Goal: Check status: Check status

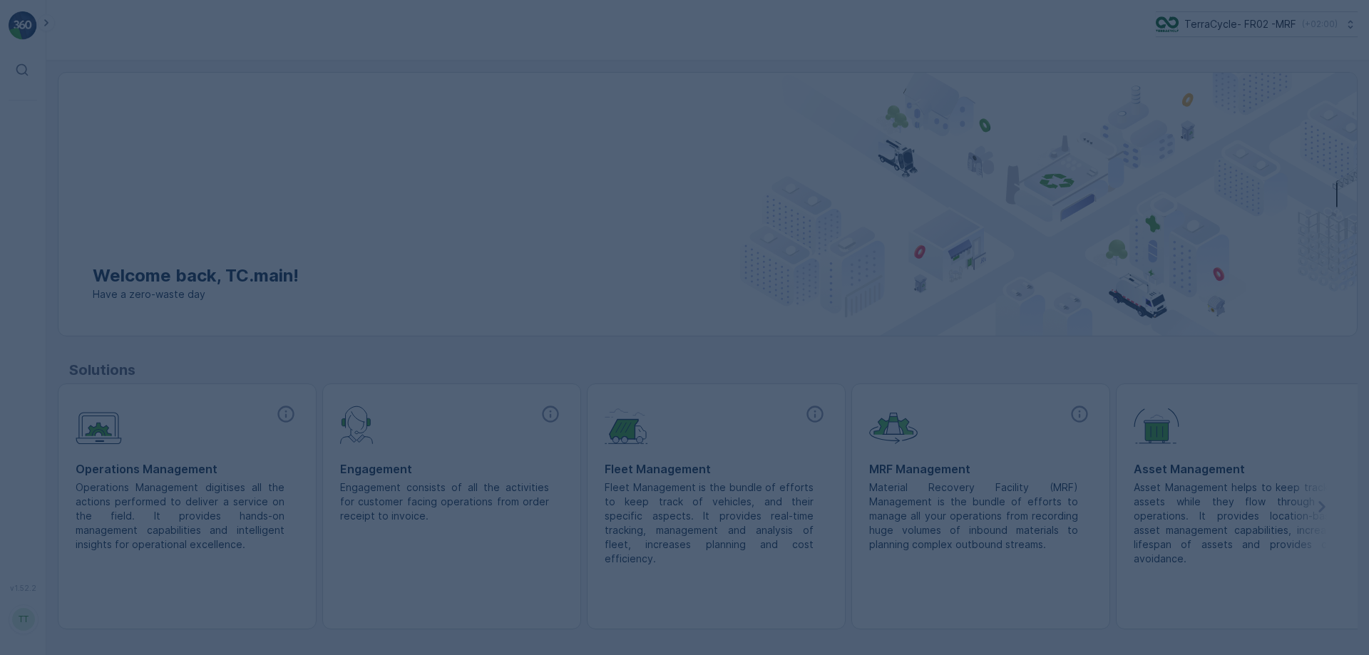
click at [1262, 18] on div at bounding box center [684, 327] width 1369 height 655
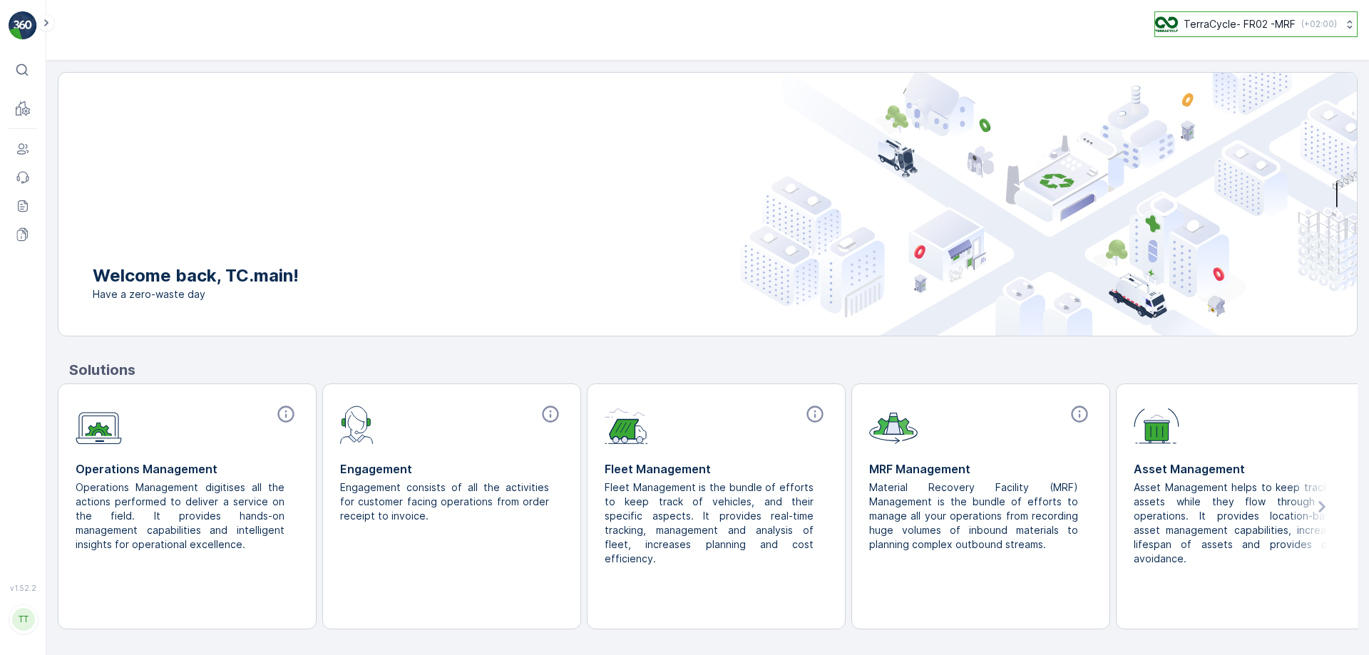
click at [1202, 20] on p "TerraCycle- FR02 -MRF" at bounding box center [1240, 24] width 112 height 14
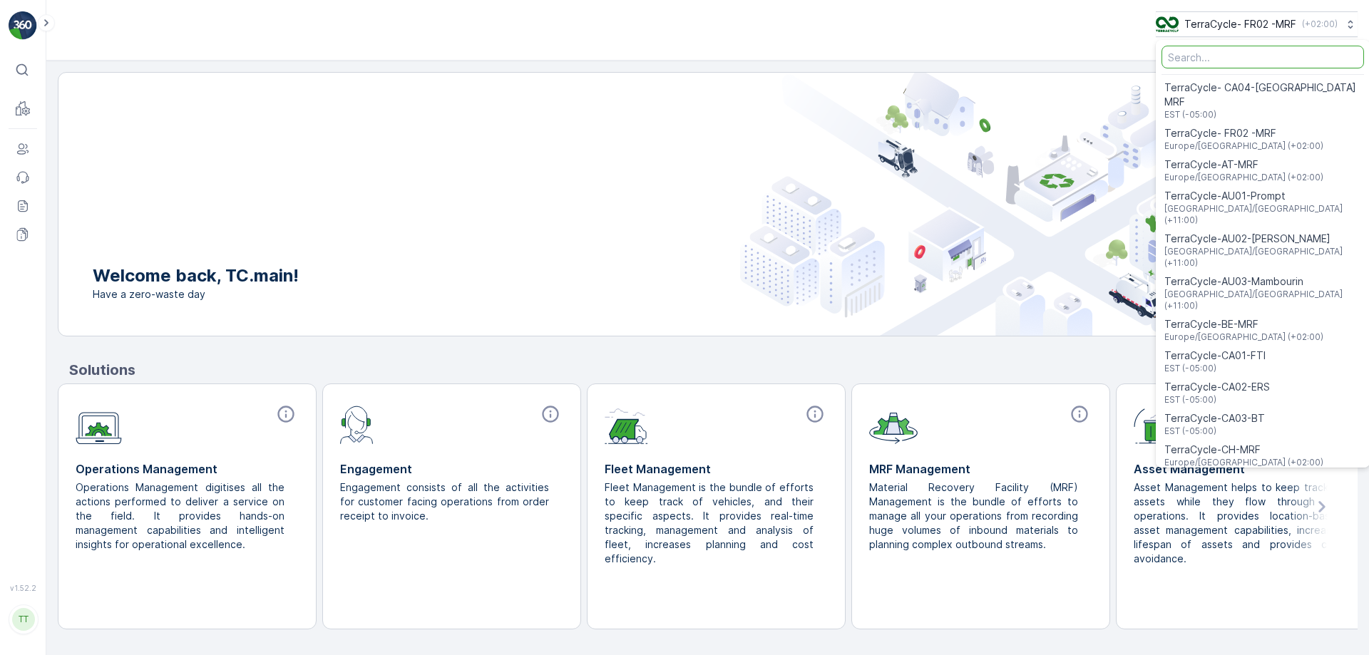
click at [1206, 59] on input "Menu" at bounding box center [1262, 57] width 202 height 23
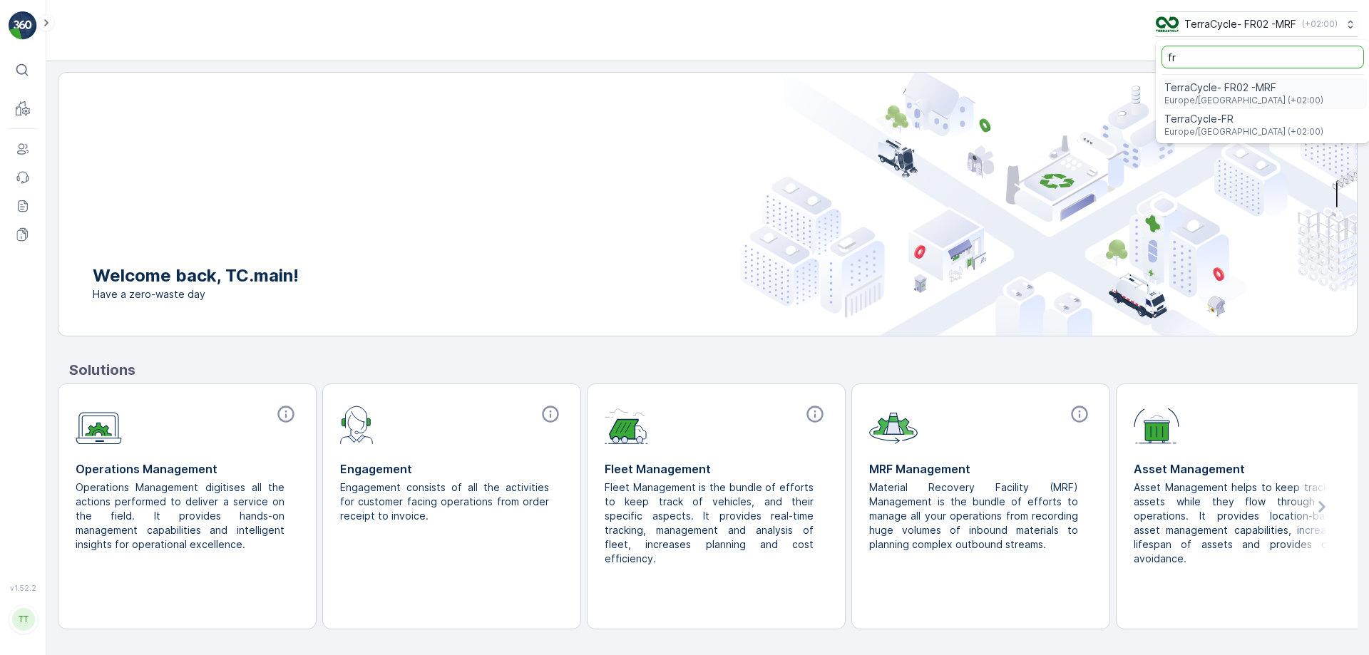
type input "fr"
click at [1212, 113] on span "TerraCycle-FR" at bounding box center [1243, 119] width 159 height 14
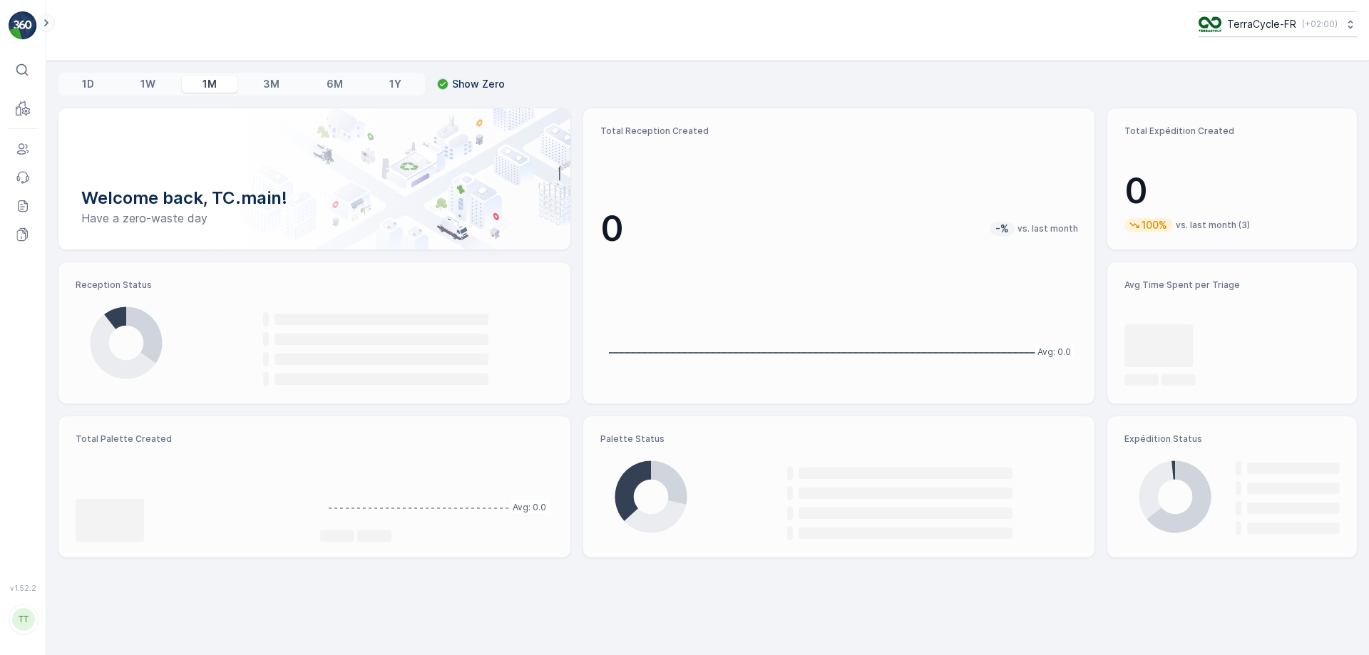
click at [48, 27] on icon at bounding box center [47, 22] width 16 height 17
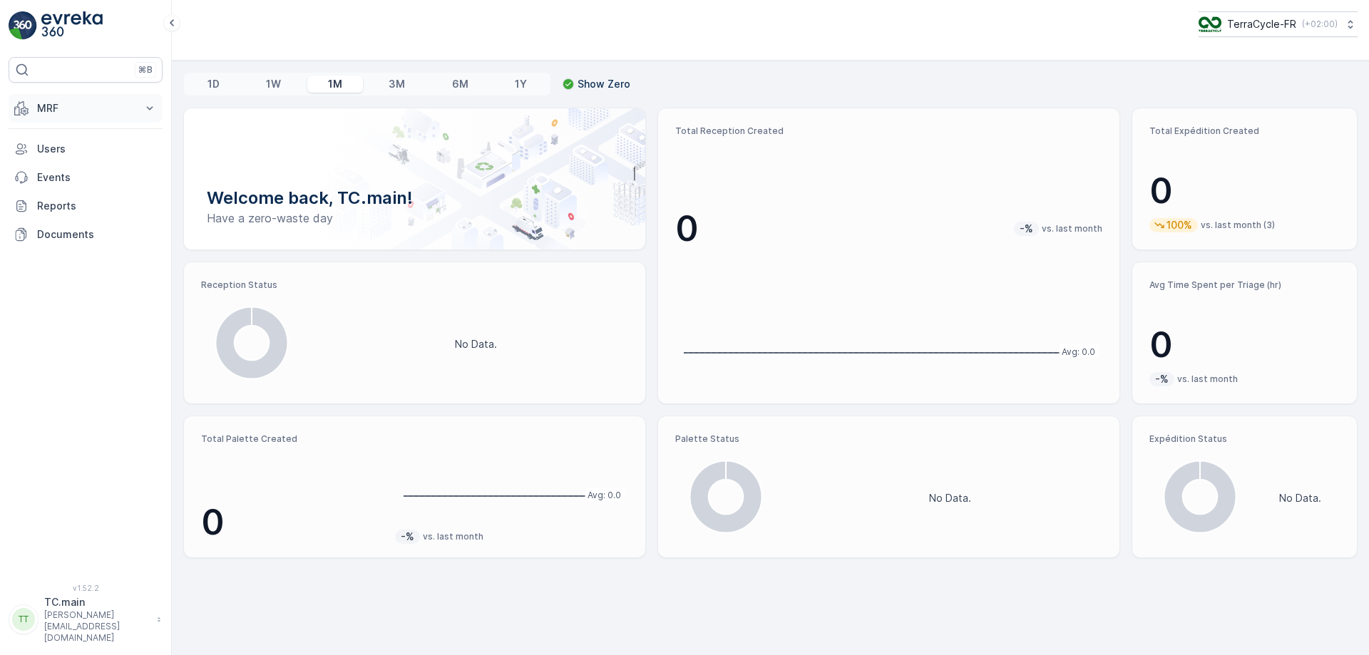
click at [61, 107] on p "MRF" at bounding box center [85, 108] width 97 height 14
click at [66, 157] on p "Reception" at bounding box center [61, 152] width 50 height 14
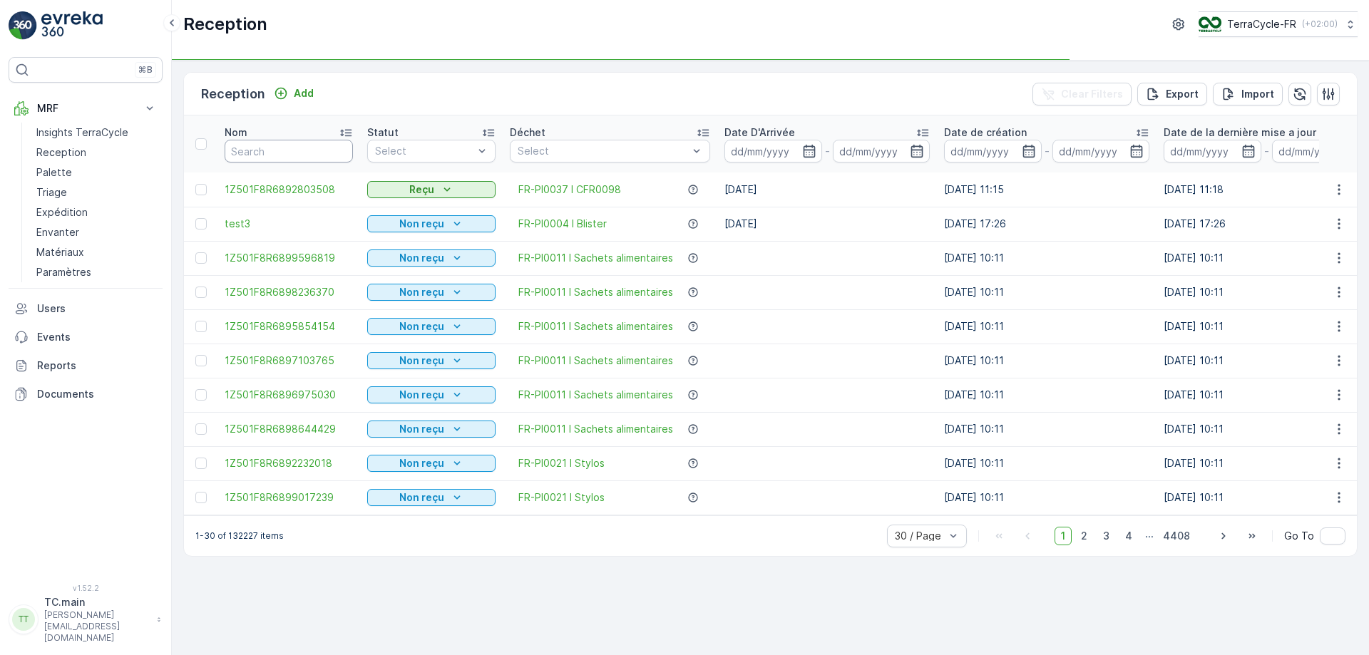
click at [263, 155] on input "text" at bounding box center [289, 151] width 128 height 23
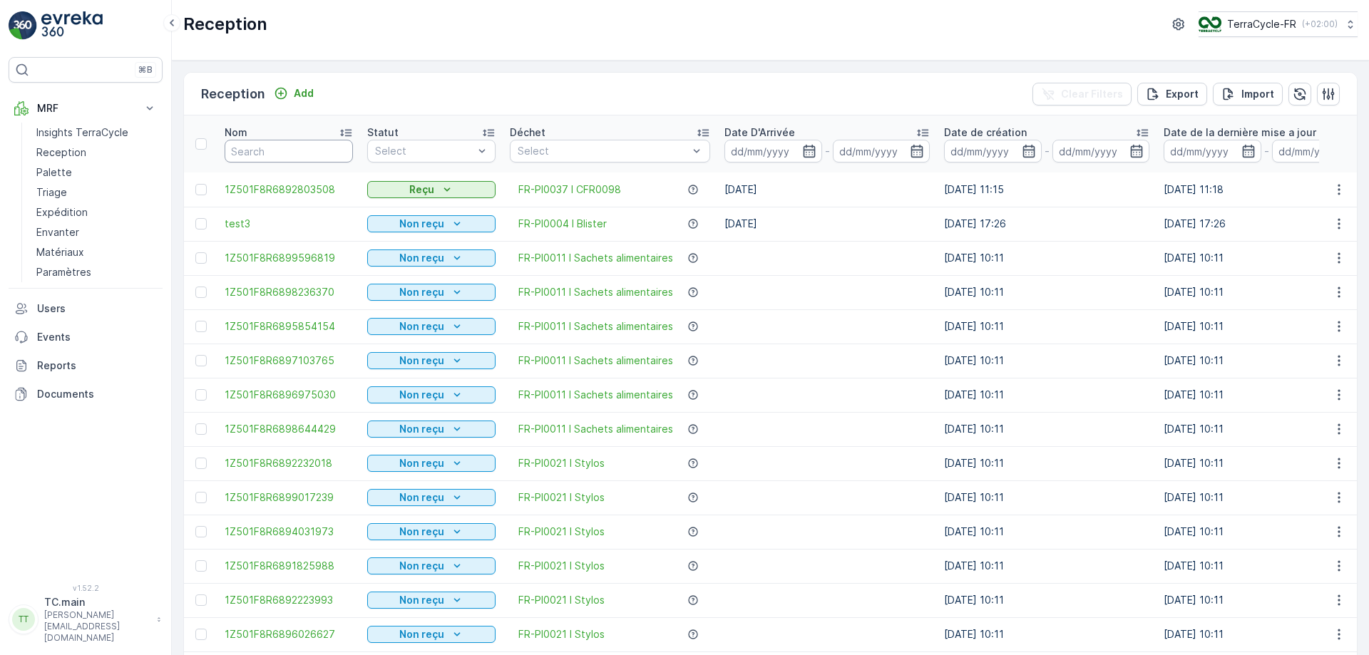
click at [274, 152] on input "text" at bounding box center [289, 151] width 128 height 23
paste input "TC17426374204722"
type input "TC17426374204722"
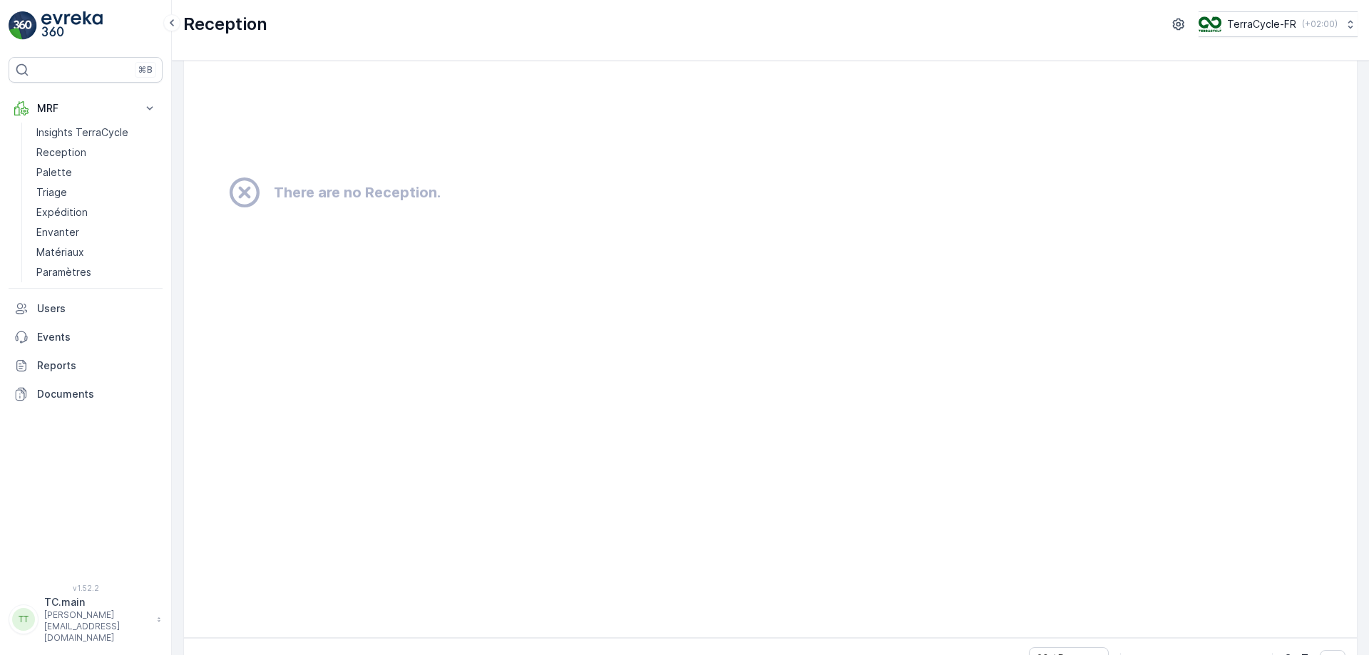
scroll to position [467, 0]
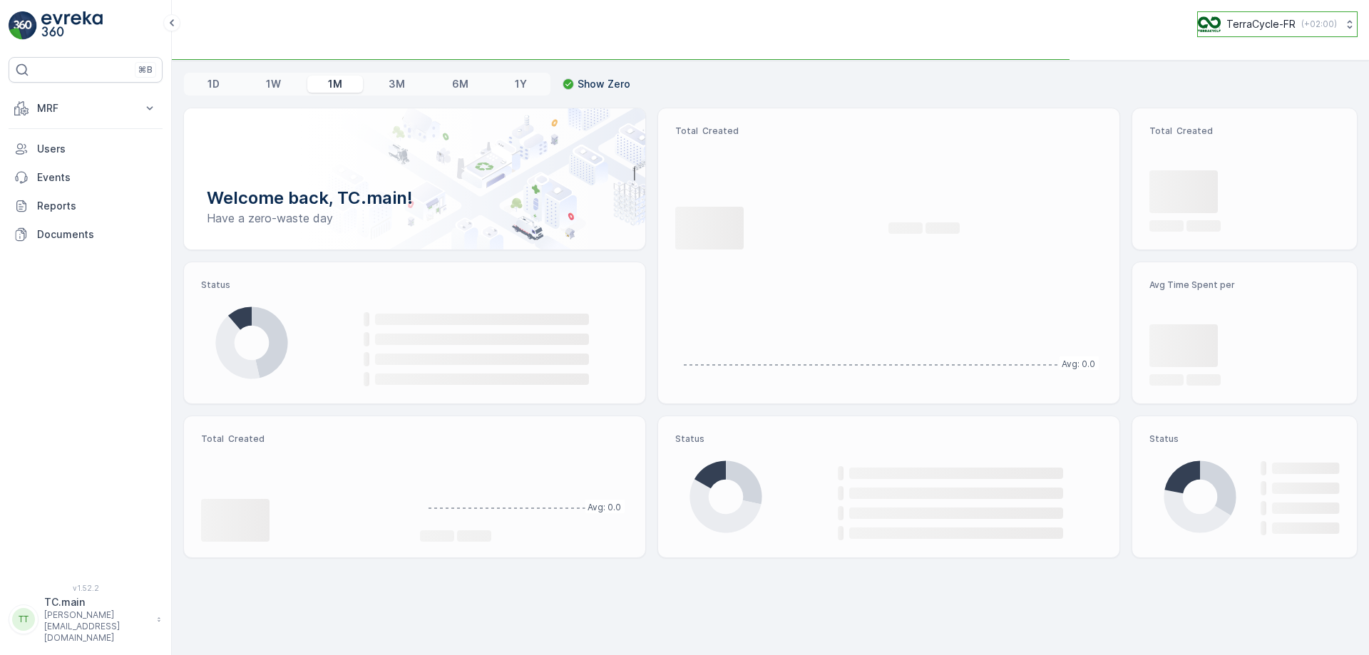
click at [1198, 29] on img at bounding box center [1209, 24] width 23 height 16
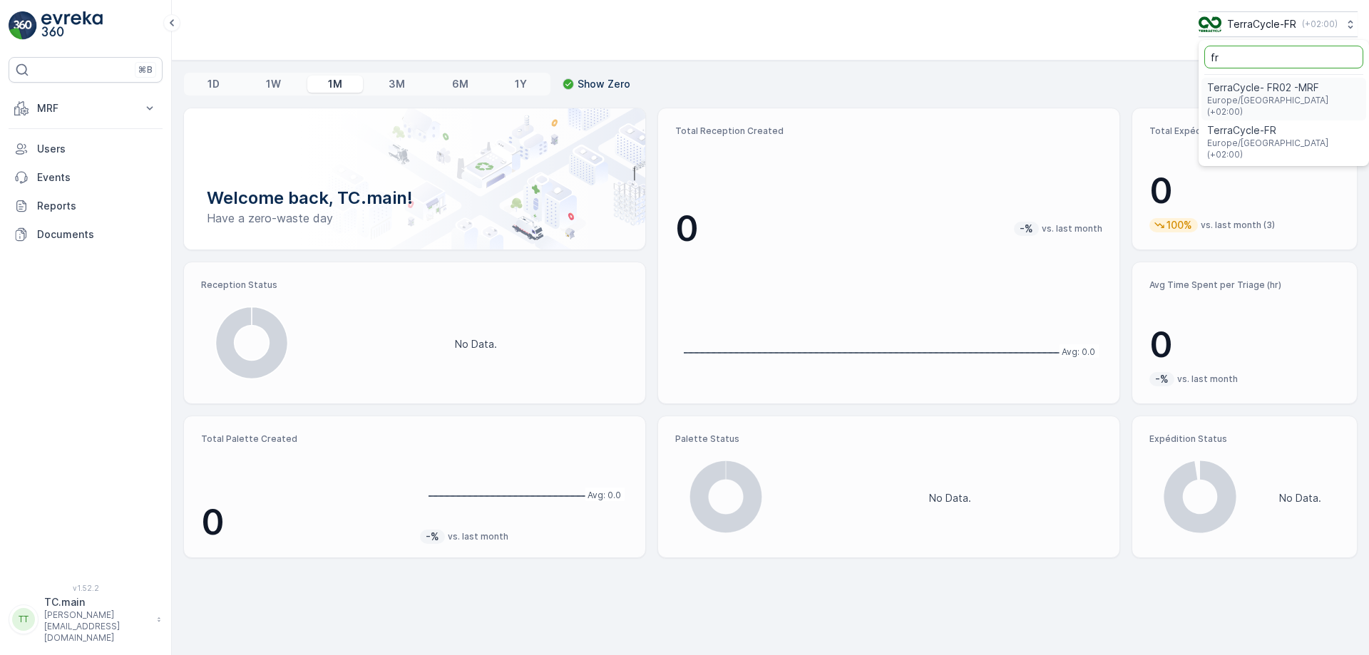
type input "fr"
click at [1244, 93] on span "TerraCycle- FR02 -MRF" at bounding box center [1283, 88] width 153 height 14
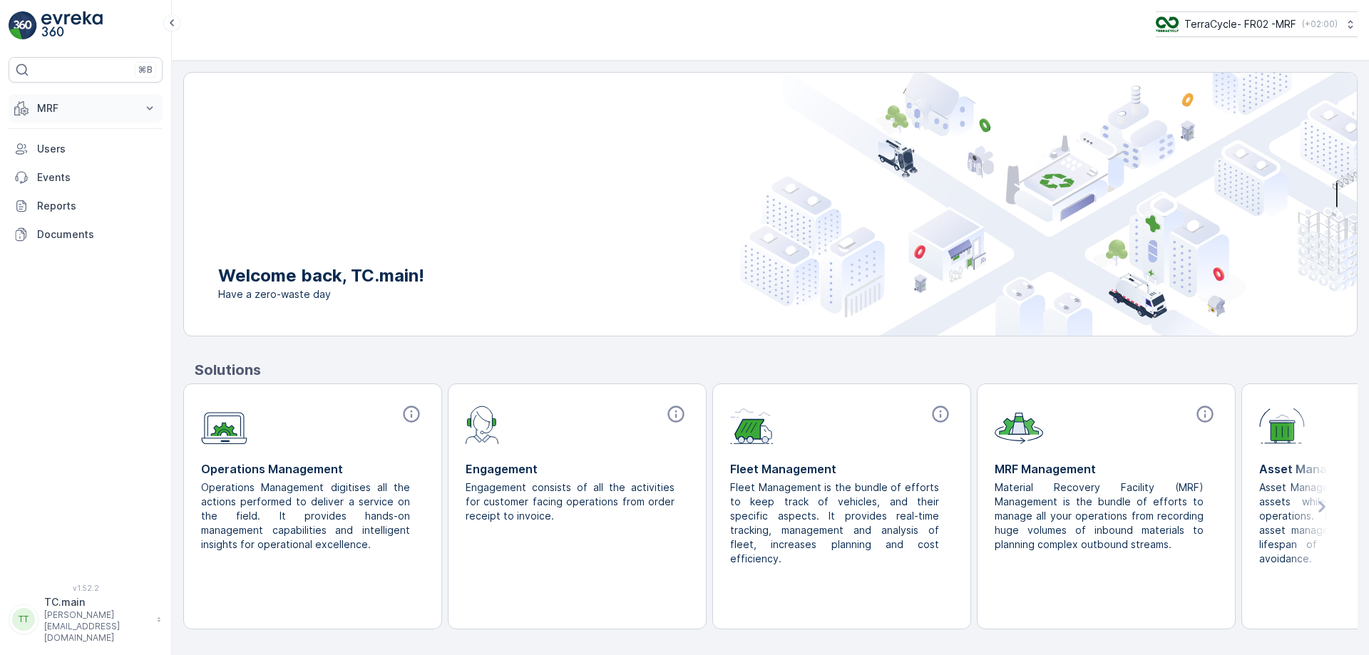
click at [66, 111] on p "MRF" at bounding box center [85, 108] width 97 height 14
click at [56, 196] on p "Triage" at bounding box center [51, 192] width 31 height 14
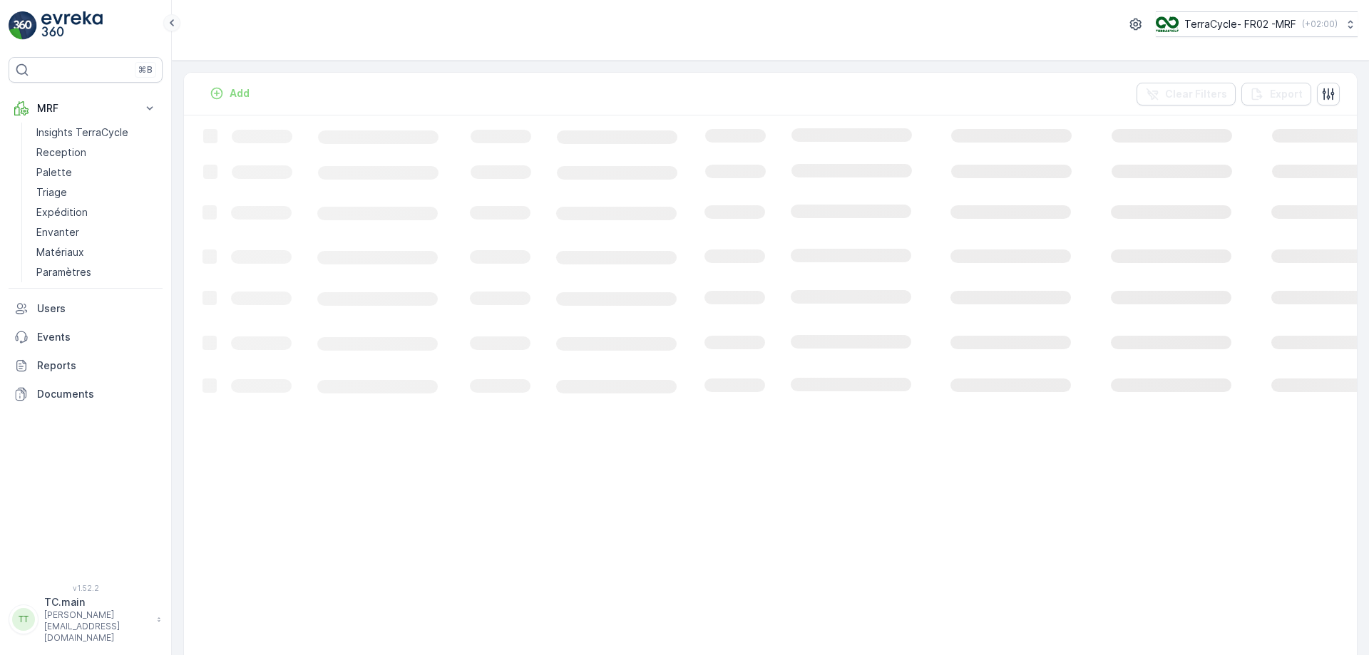
click at [168, 25] on icon at bounding box center [172, 22] width 16 height 17
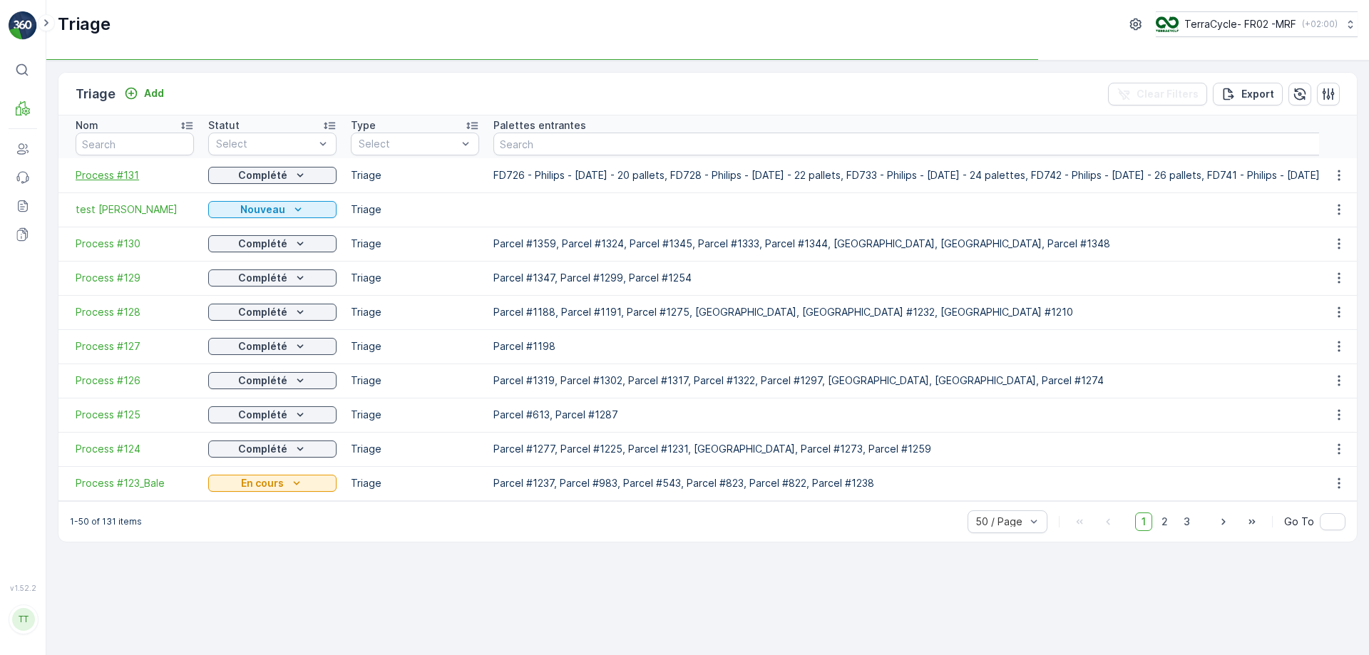
click at [108, 173] on span "Process #131" at bounding box center [135, 175] width 118 height 14
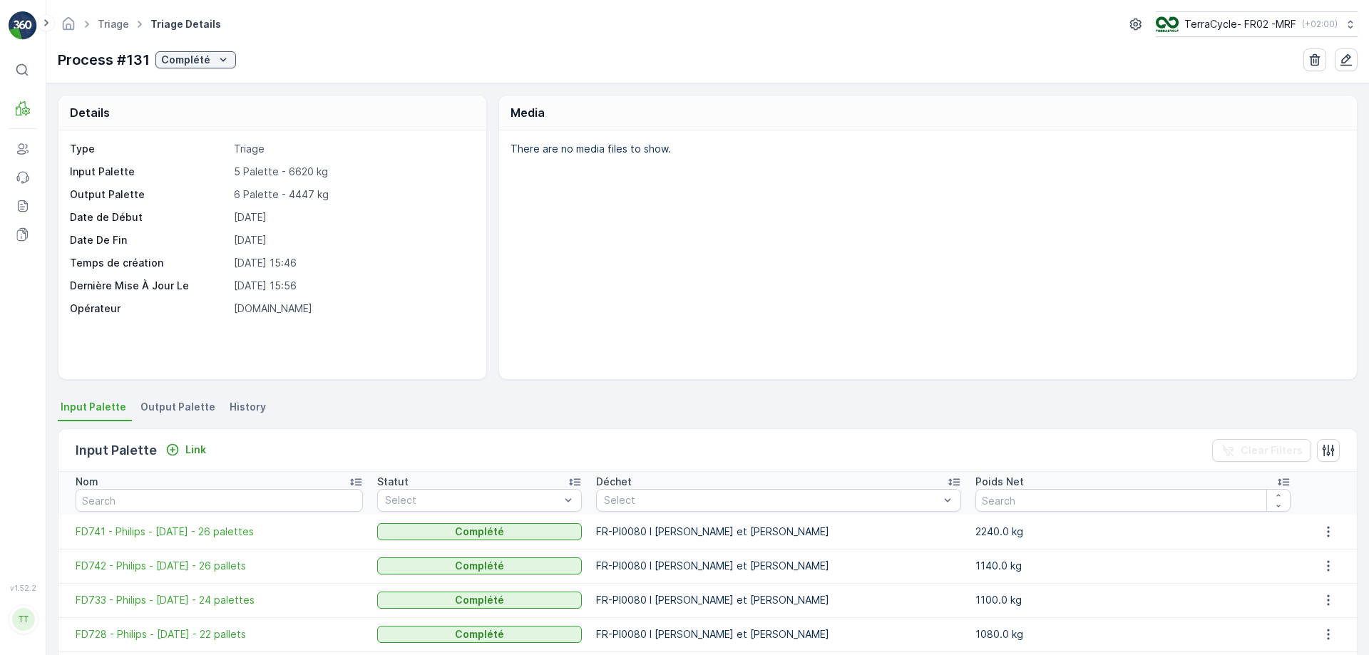
click at [158, 402] on span "Output Palette" at bounding box center [177, 407] width 75 height 14
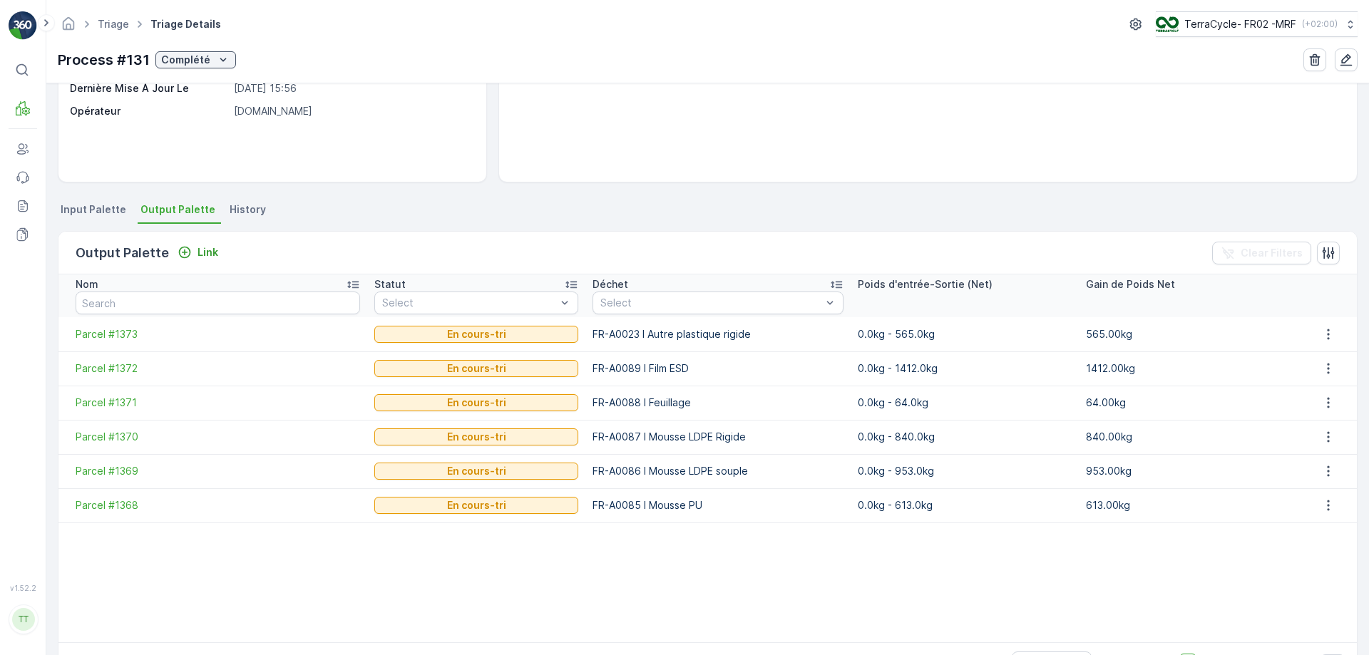
scroll to position [214, 0]
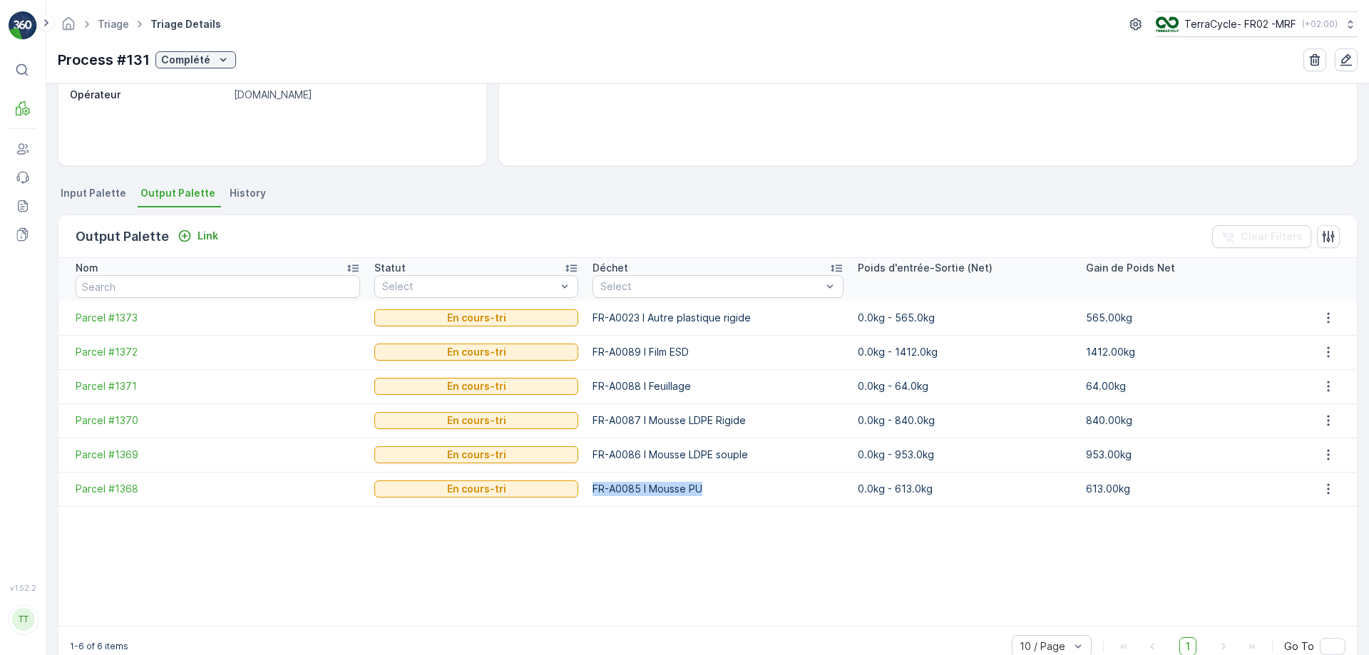
drag, startPoint x: 696, startPoint y: 503, endPoint x: 554, endPoint y: 498, distance: 142.0
click at [554, 498] on tr "Parcel #1368 En cours-tri FR-A0085 I Mousse PU 0.0kg - 613.0kg 613.00kg" at bounding box center [707, 489] width 1298 height 34
click at [781, 559] on table "Nom Statut Select Déchet Select Poids d'entrée-Sortie (Net) Gain de Poids Net P…" at bounding box center [707, 442] width 1298 height 368
